Goal: Find specific page/section: Find specific page/section

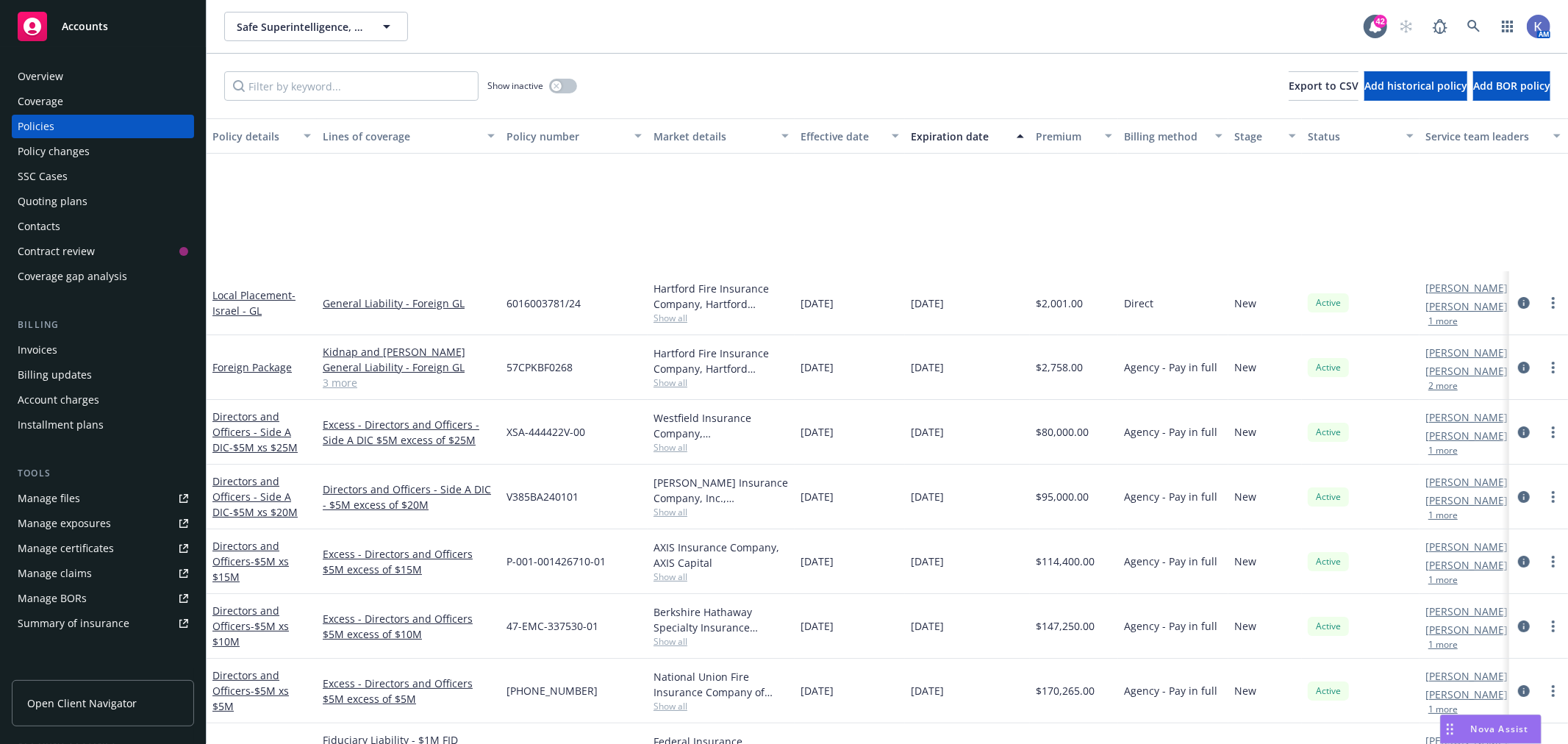
scroll to position [182, 0]
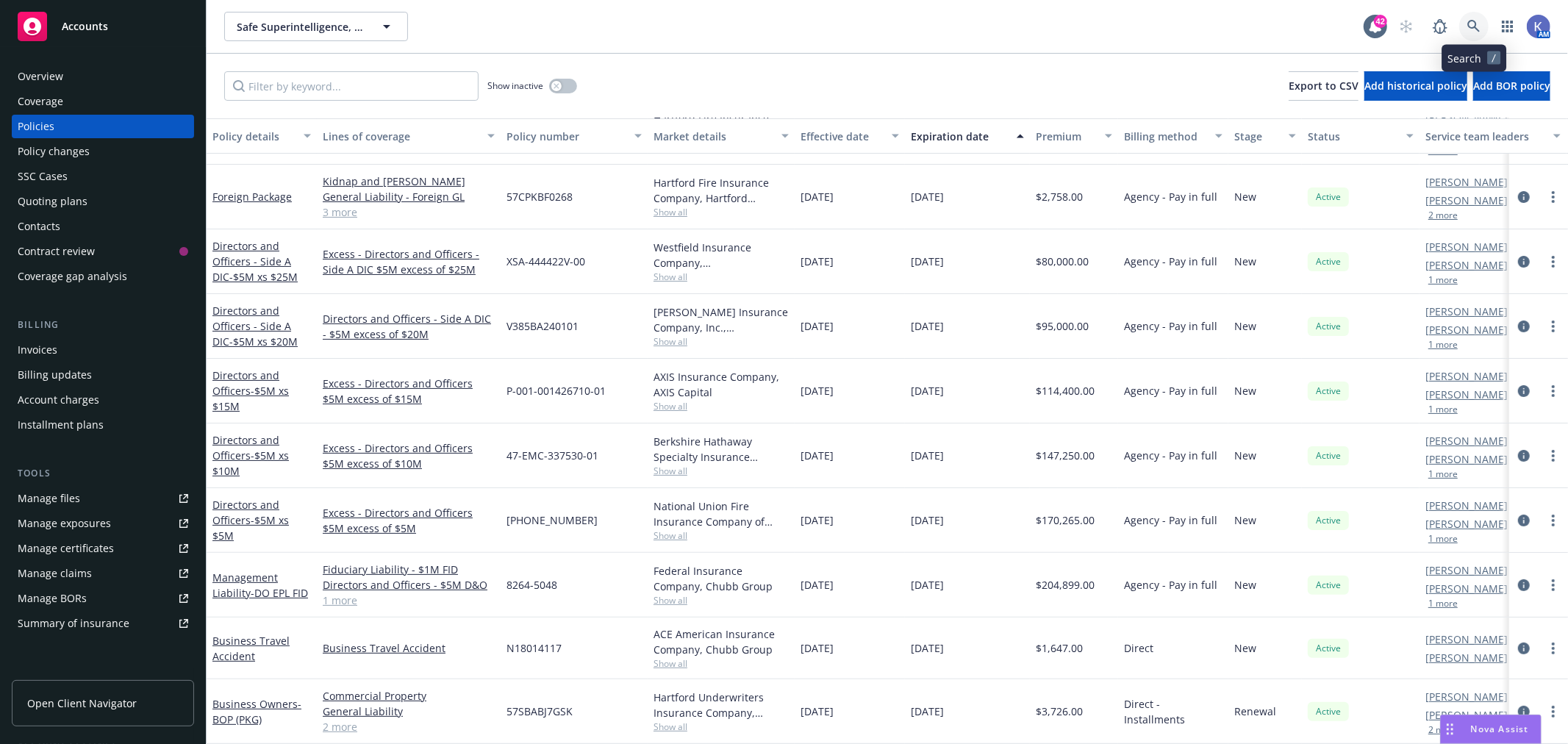
click at [1478, 20] on icon at bounding box center [1474, 27] width 13 height 13
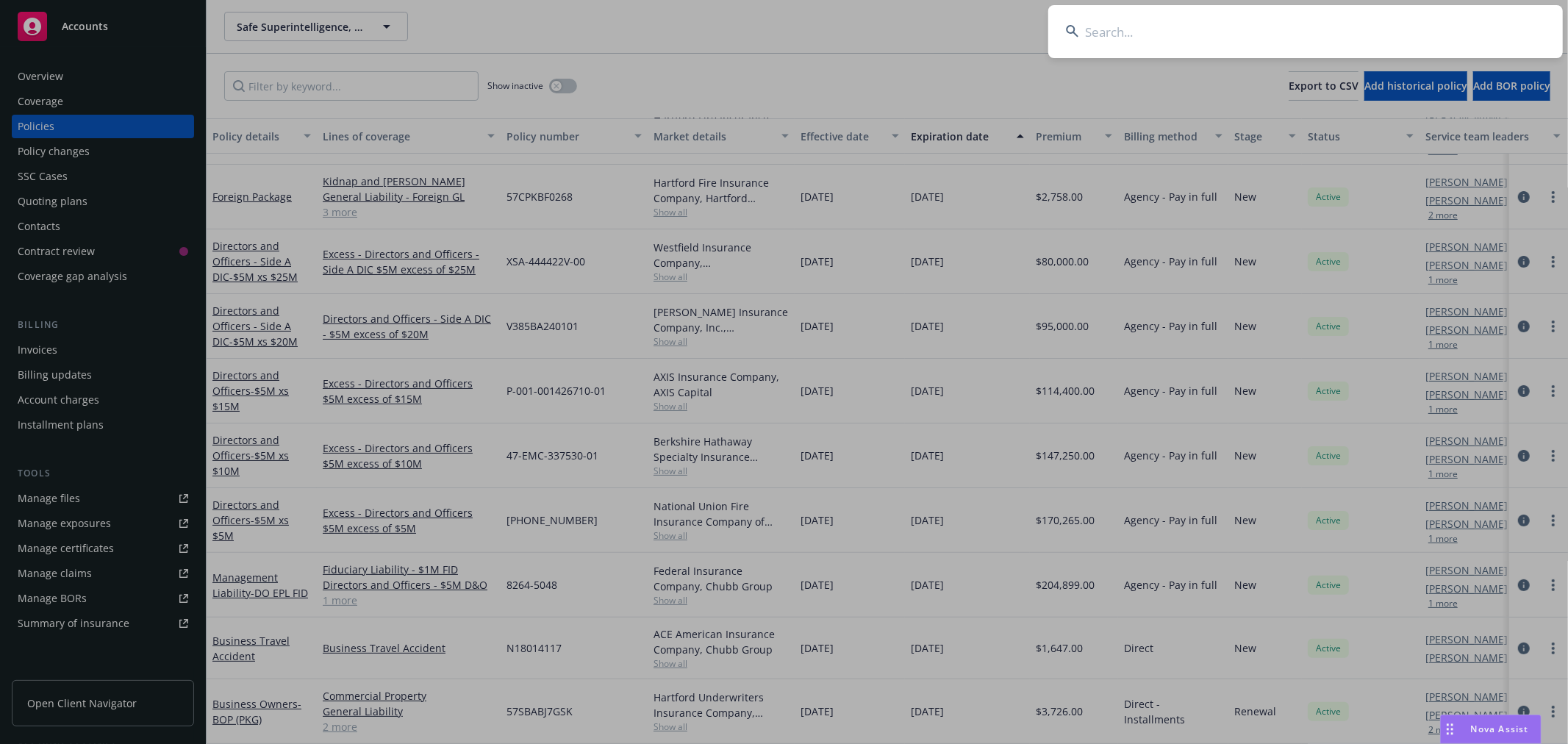
click at [1375, 23] on input at bounding box center [1306, 31] width 514 height 53
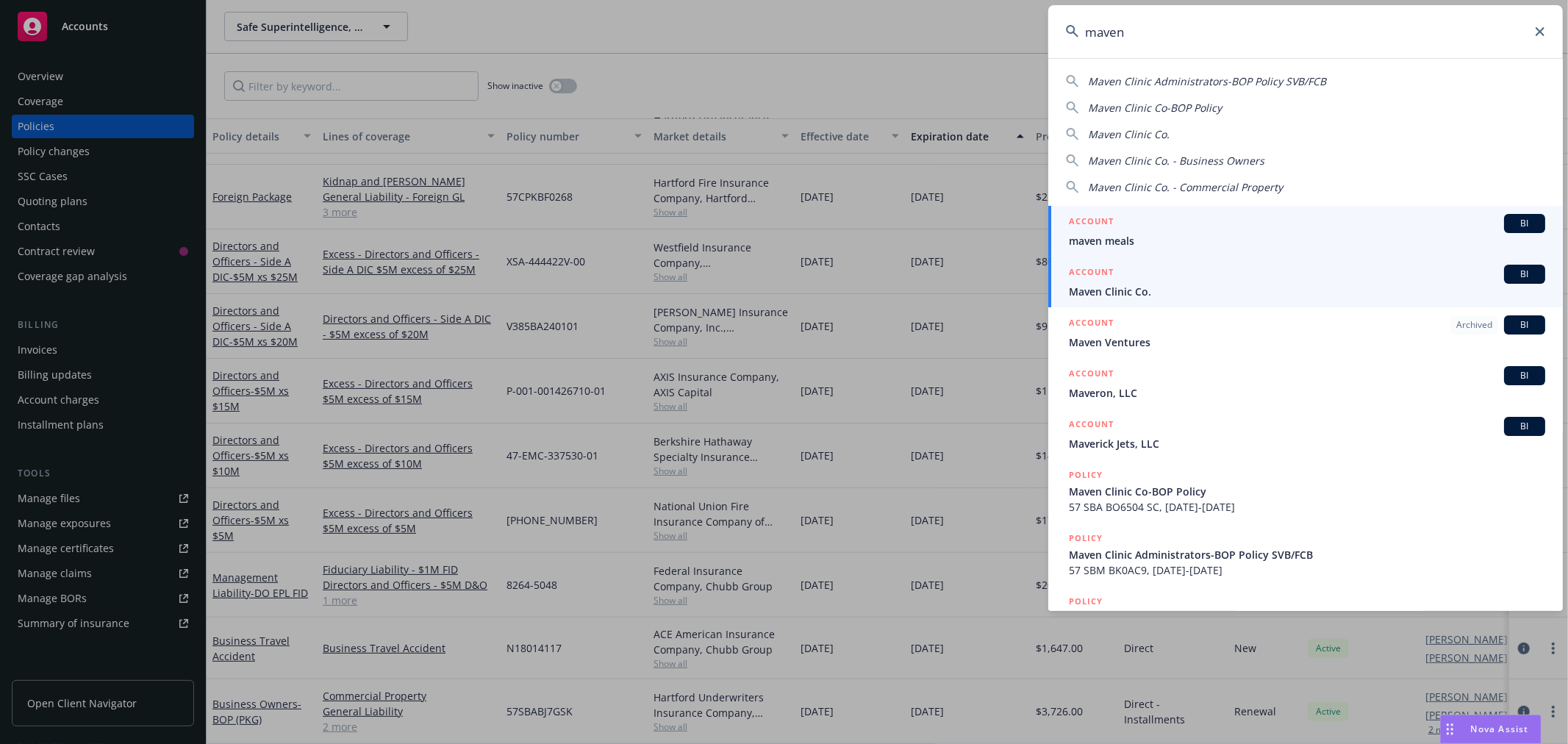
type input "maven"
click at [1128, 289] on span "Maven Clinic Co." at bounding box center [1307, 292] width 477 height 15
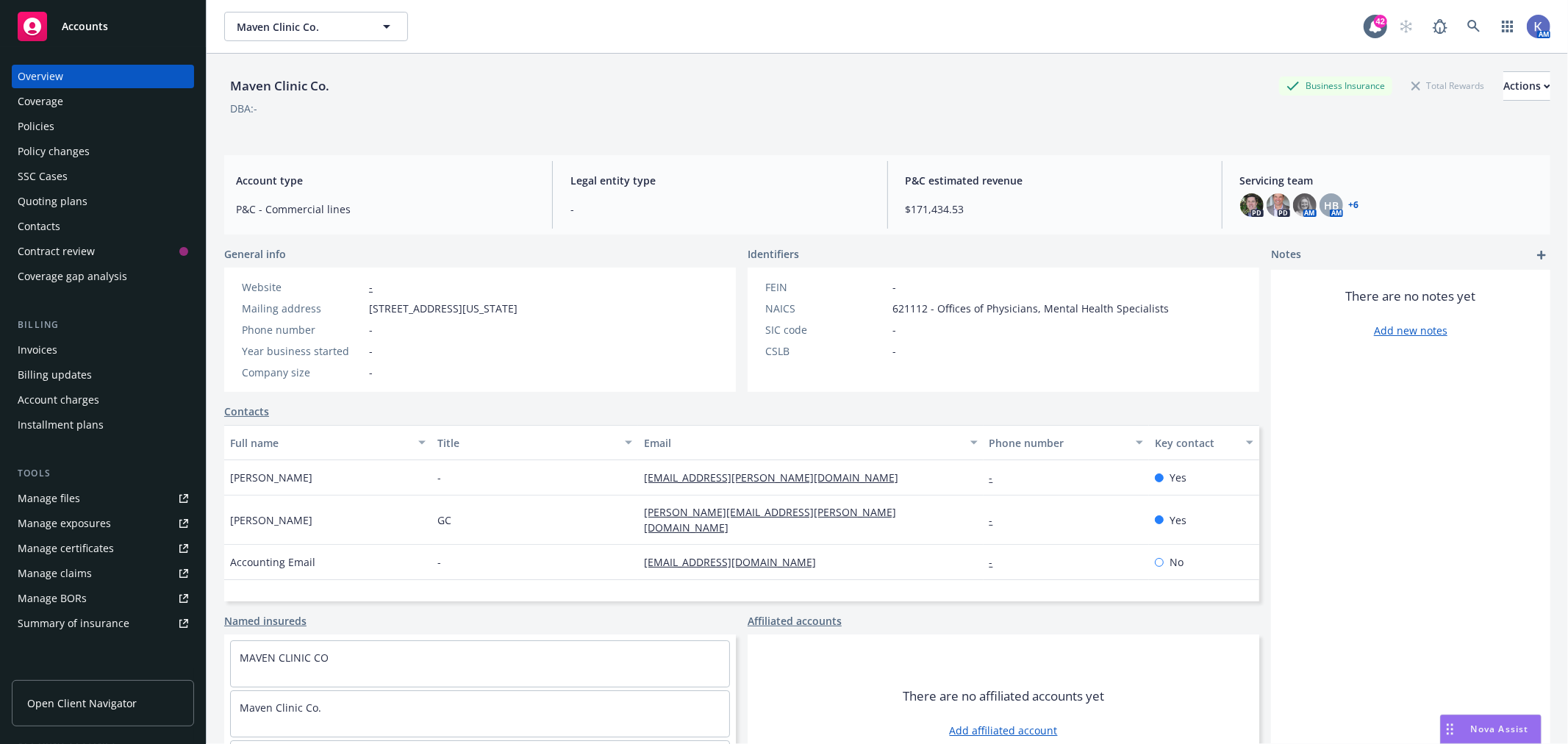
click at [50, 118] on div "Policies" at bounding box center [36, 127] width 37 height 23
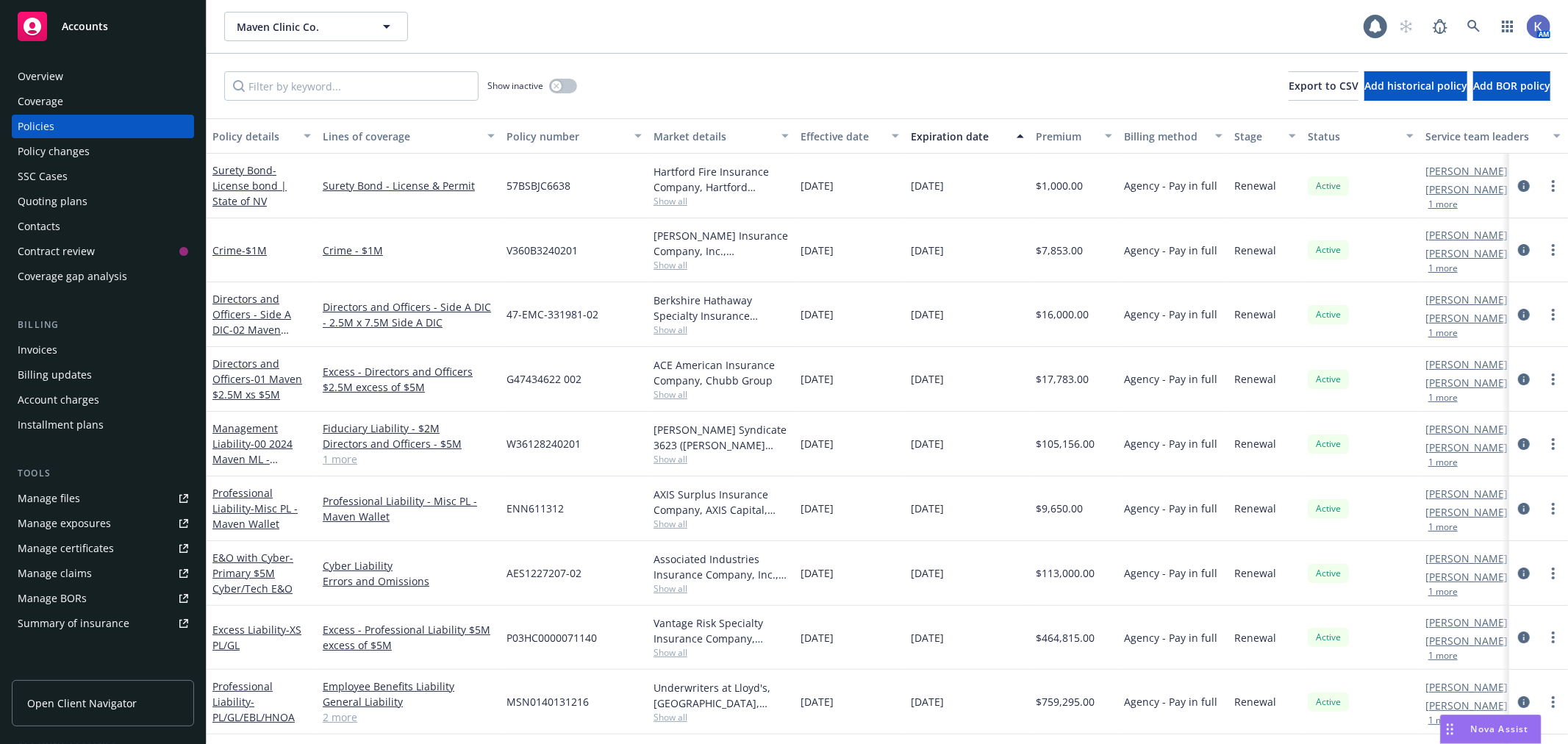
click at [799, 60] on div "Show inactive Export to CSV Add historical policy Add BOR policy" at bounding box center [887, 85] width 1361 height 65
click at [794, 57] on div "Show inactive Export to CSV Add historical policy Add BOR policy" at bounding box center [887, 85] width 1361 height 65
click at [916, 49] on div "Maven Clinic Co. Maven Clinic Co. 42 AM" at bounding box center [887, 26] width 1361 height 53
click at [802, 22] on div "Maven Clinic Co. Maven Clinic Co." at bounding box center [794, 26] width 1139 height 29
click at [836, 83] on div "Show inactive Export to CSV Add historical policy Add BOR policy" at bounding box center [887, 85] width 1361 height 65
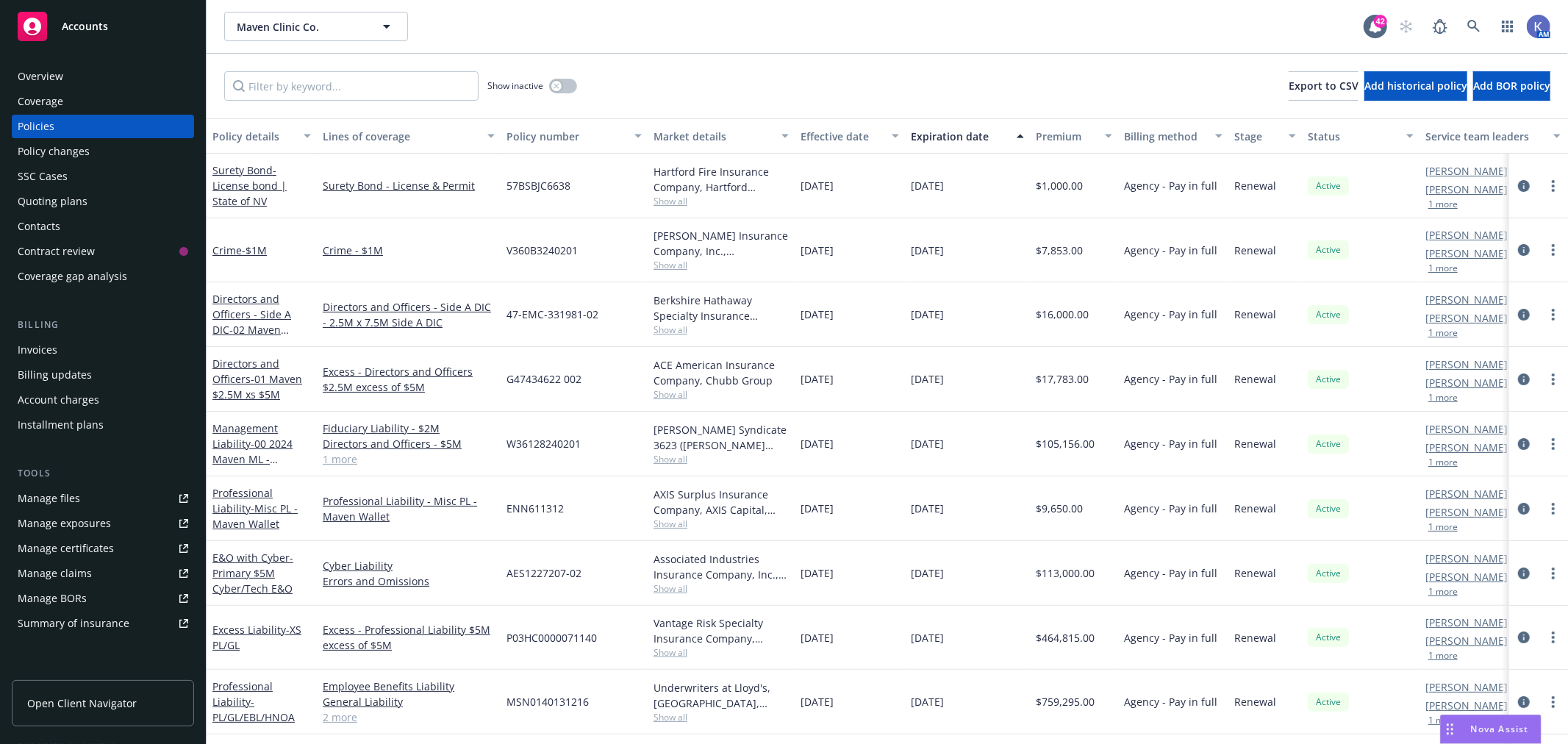
click at [604, 15] on div "Maven Clinic Co. Maven Clinic Co." at bounding box center [794, 26] width 1139 height 29
